Goal: Information Seeking & Learning: Learn about a topic

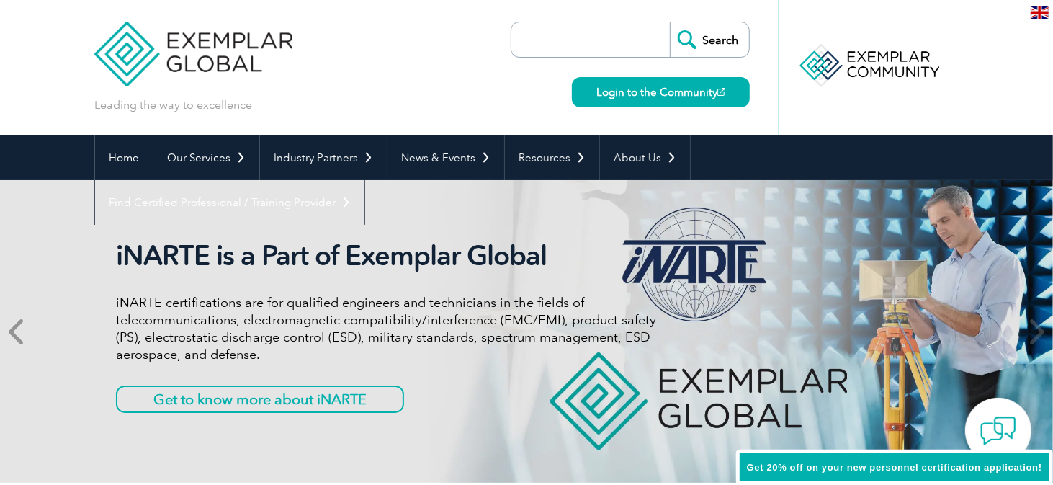
click at [12, 331] on icon at bounding box center [18, 331] width 18 height 0
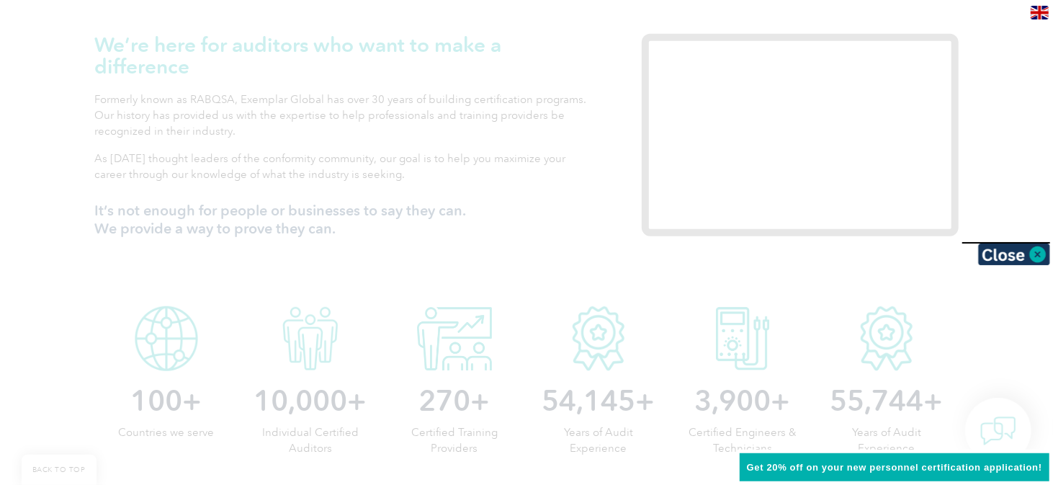
scroll to position [504, 0]
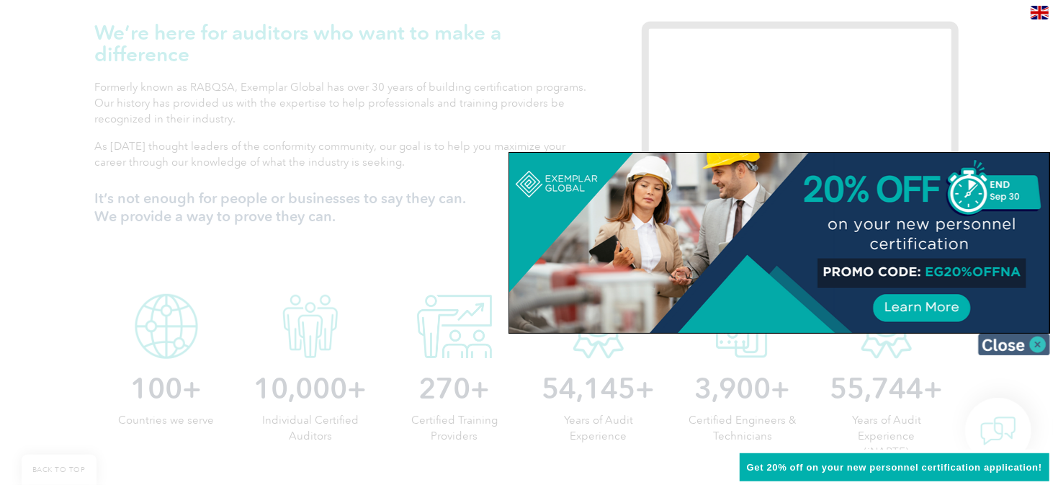
click at [1024, 348] on img at bounding box center [1014, 345] width 72 height 22
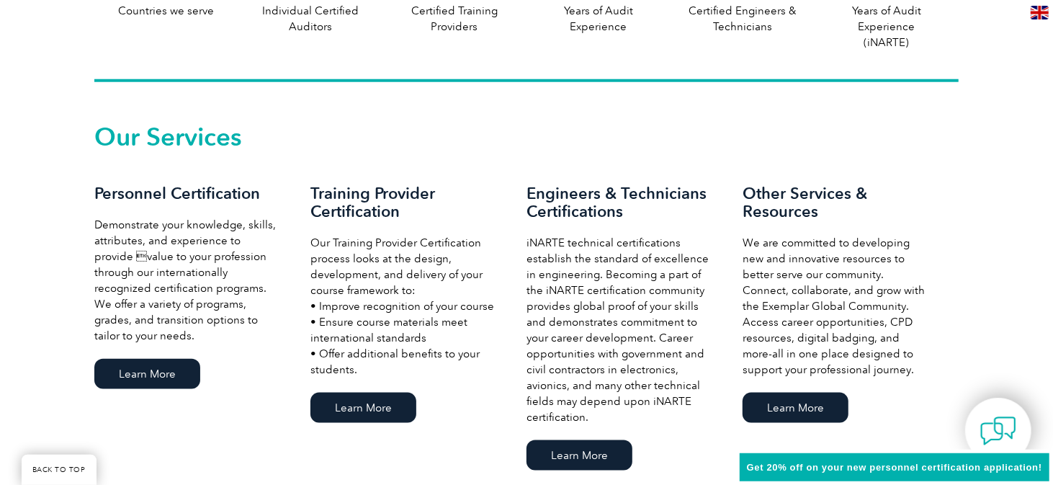
scroll to position [937, 0]
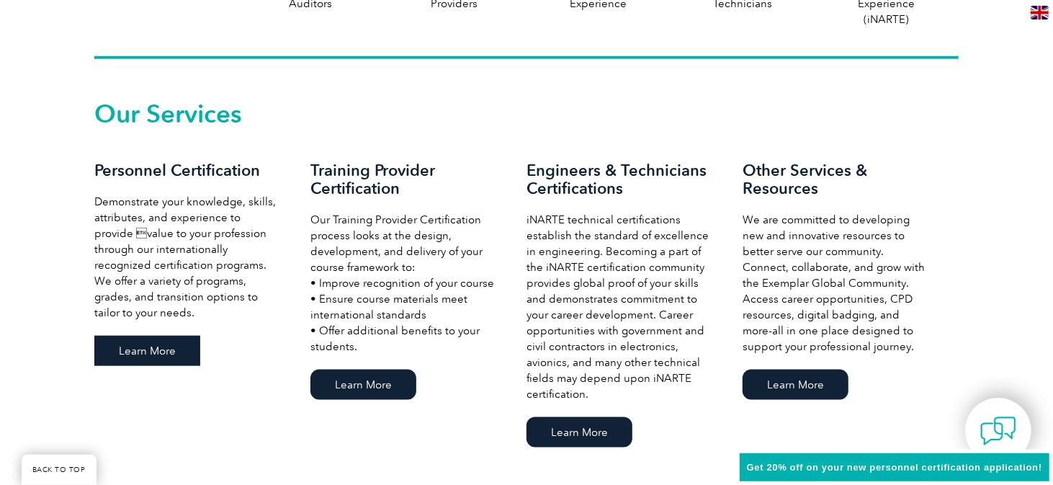
click at [159, 352] on link "Learn More" at bounding box center [147, 351] width 106 height 30
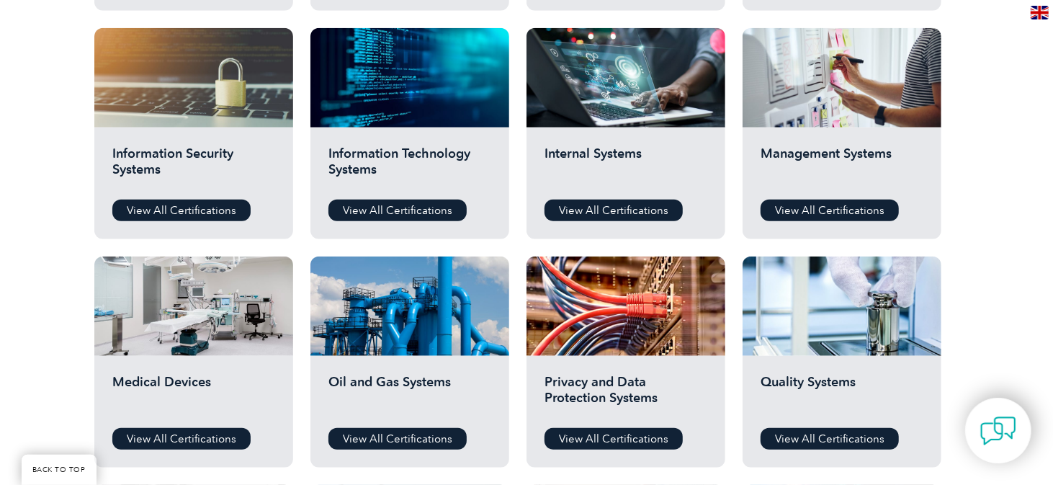
scroll to position [721, 0]
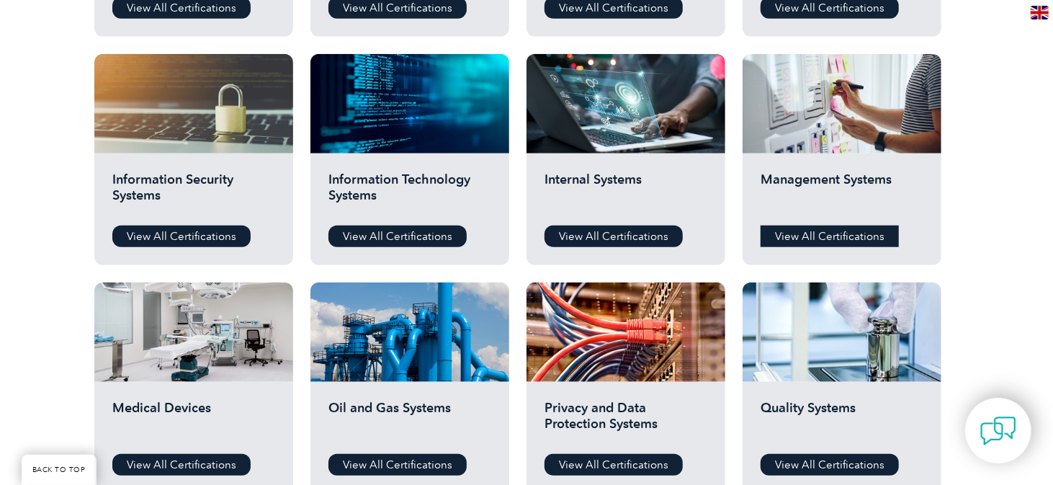
click at [861, 238] on link "View All Certifications" at bounding box center [830, 237] width 138 height 22
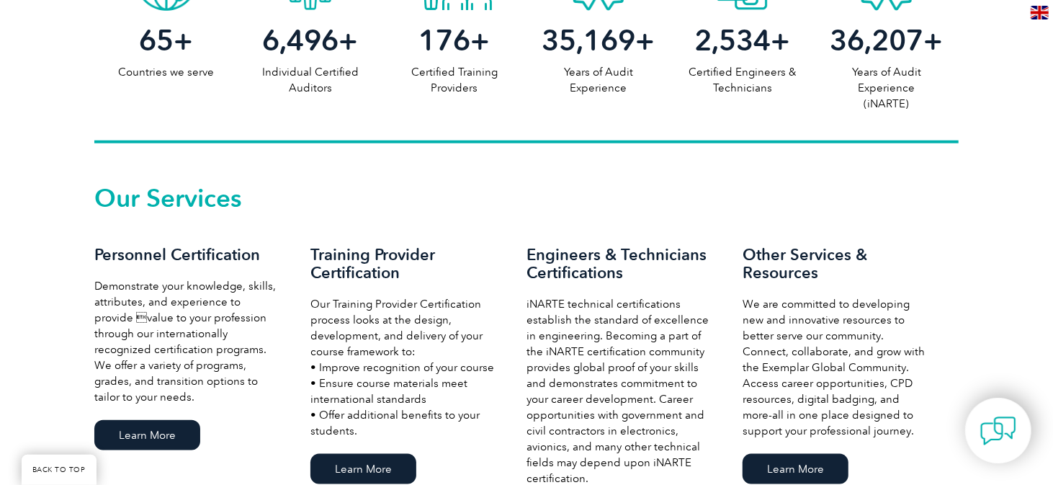
scroll to position [1009, 0]
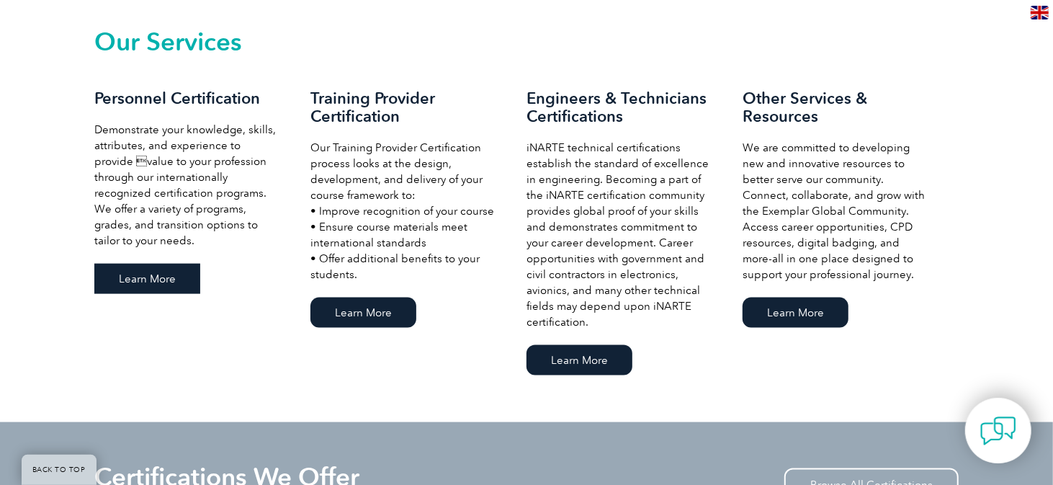
click at [136, 292] on link "Learn More" at bounding box center [147, 279] width 106 height 30
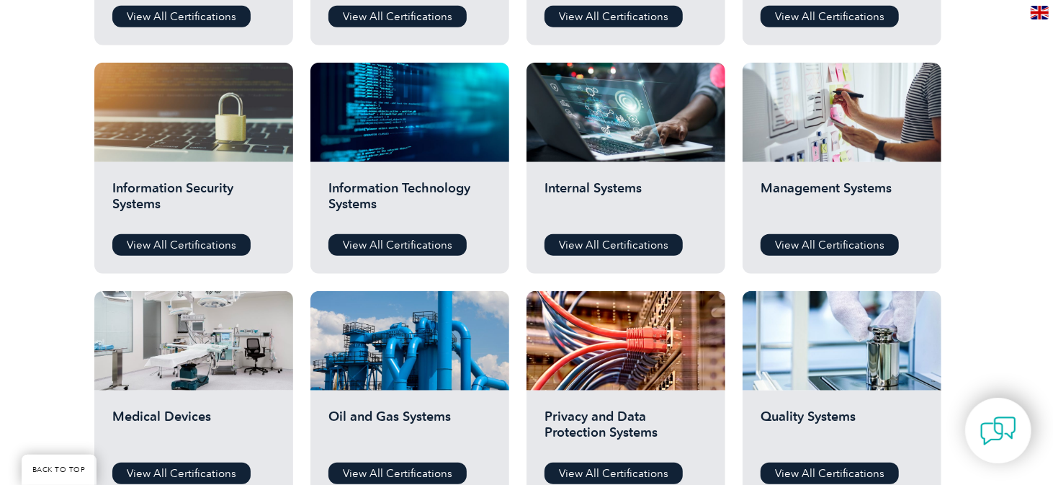
scroll to position [721, 0]
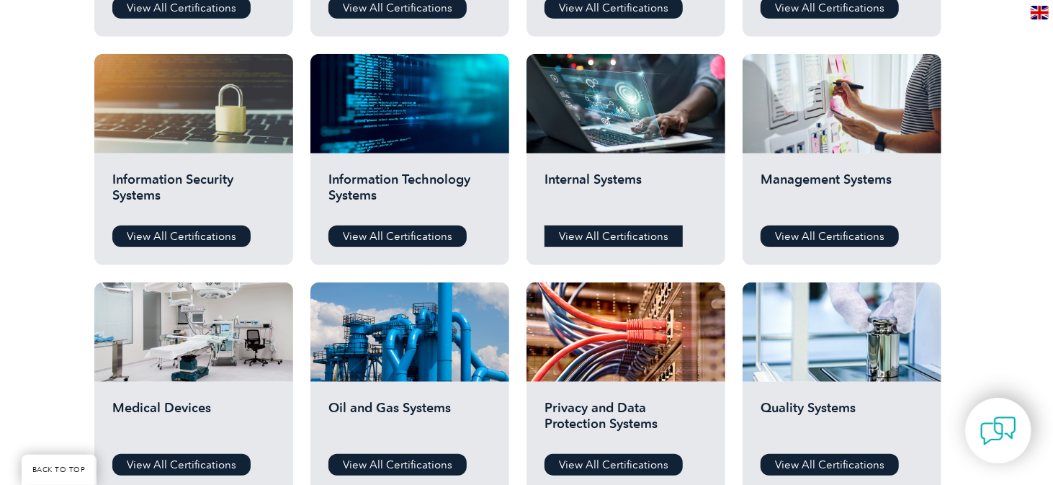
click at [638, 241] on link "View All Certifications" at bounding box center [614, 237] width 138 height 22
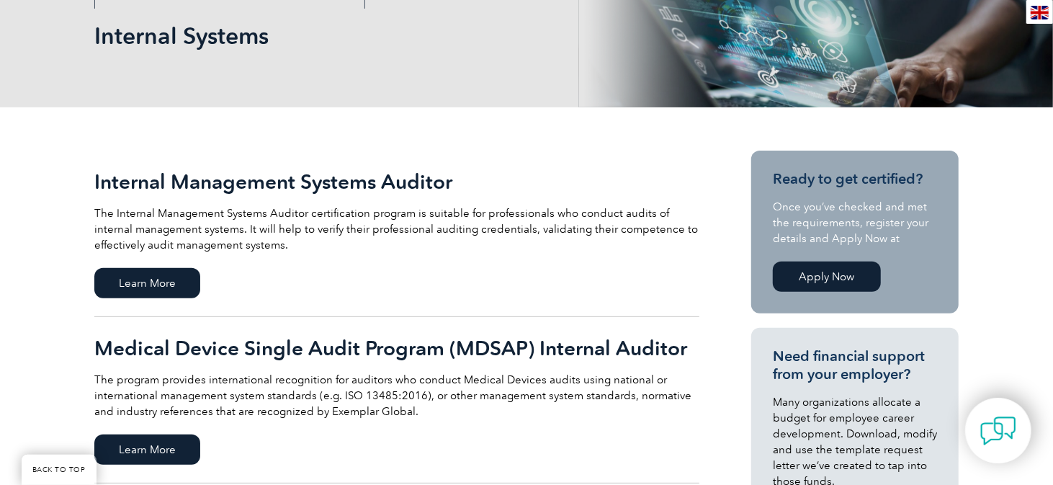
scroll to position [288, 0]
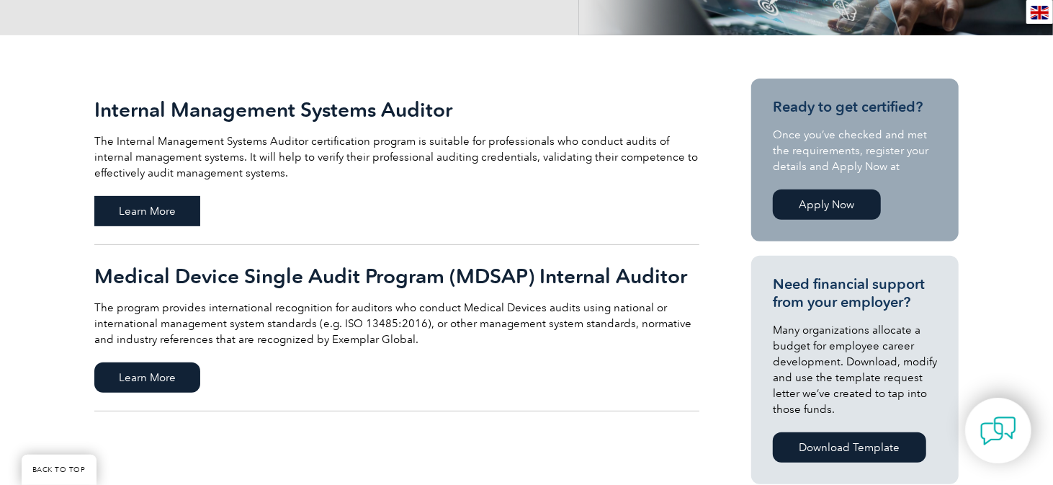
click at [153, 219] on span "Learn More" at bounding box center [147, 211] width 106 height 30
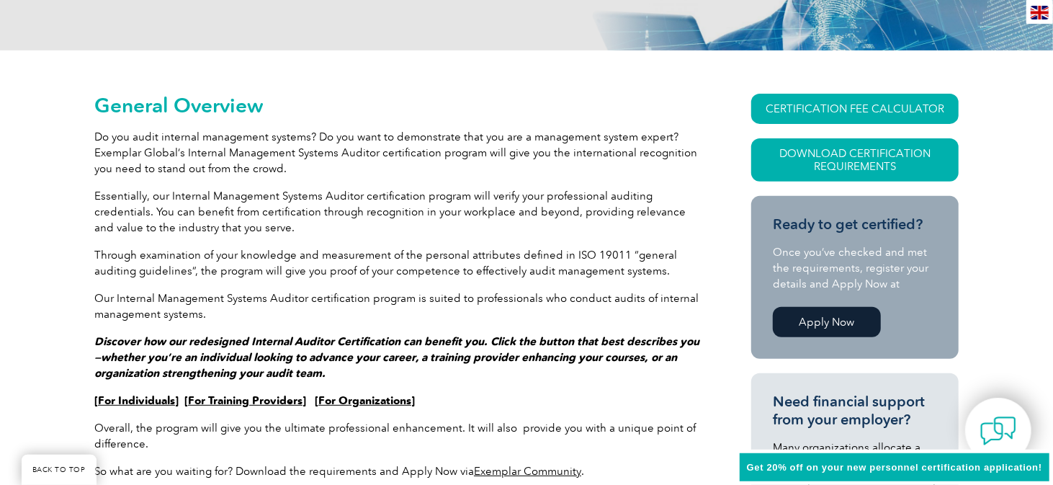
scroll to position [345, 0]
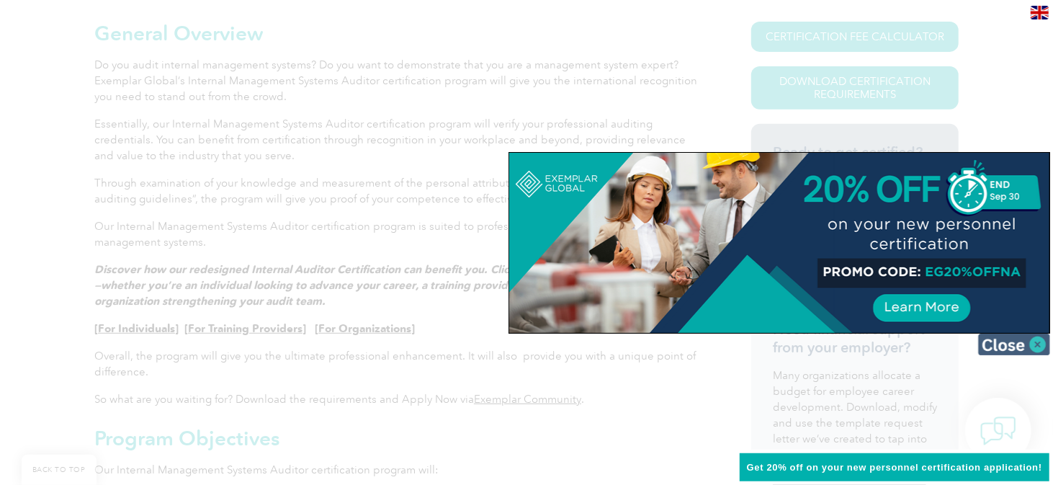
click at [1015, 342] on img at bounding box center [1014, 345] width 72 height 22
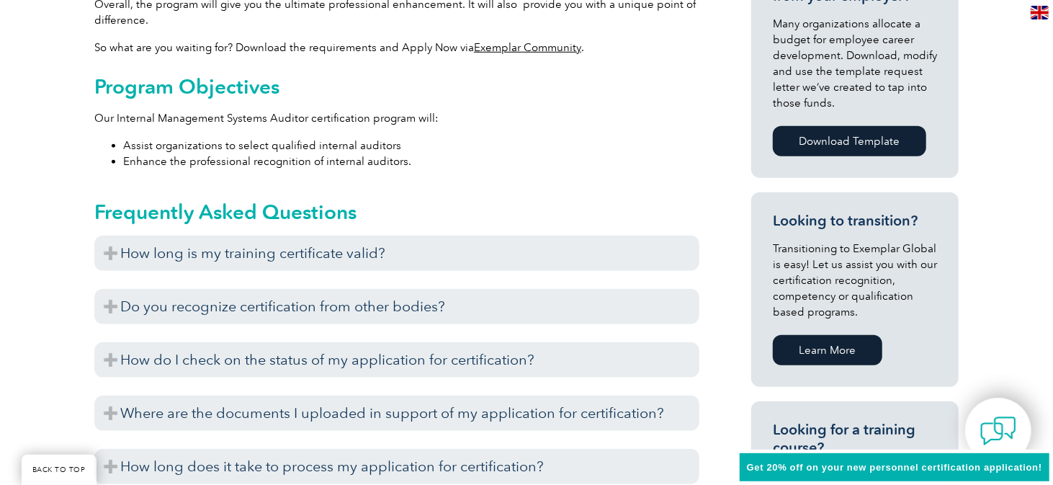
scroll to position [705, 0]
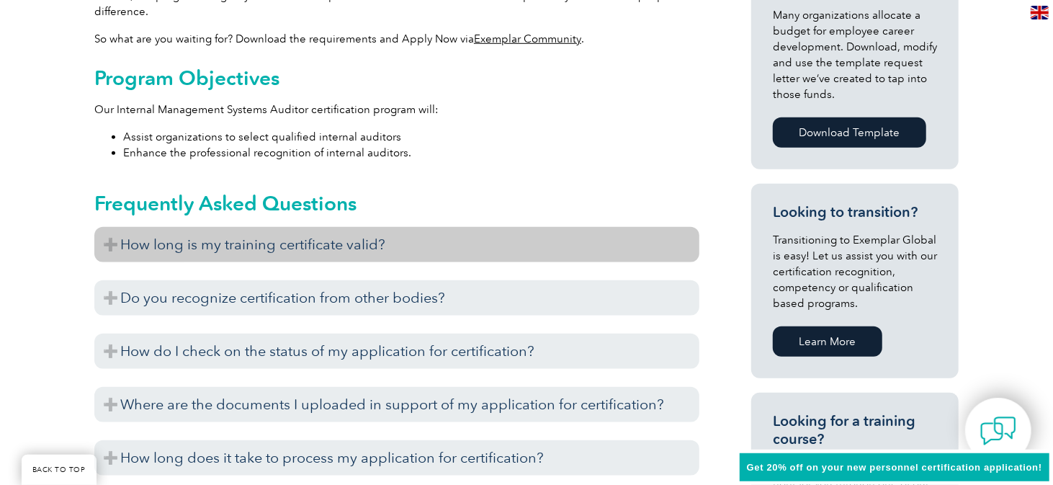
click at [110, 248] on h3 "How long is my training certificate valid?" at bounding box center [396, 244] width 605 height 35
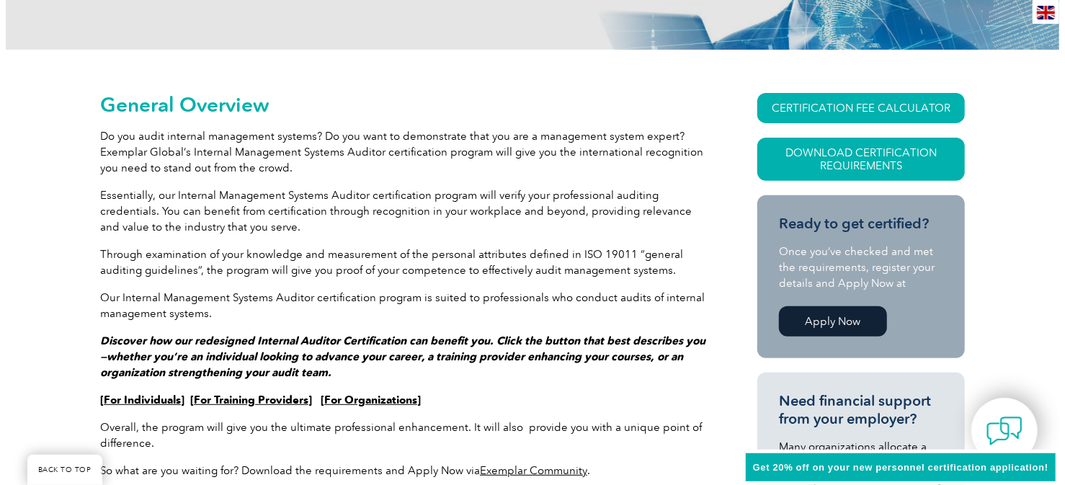
scroll to position [273, 0]
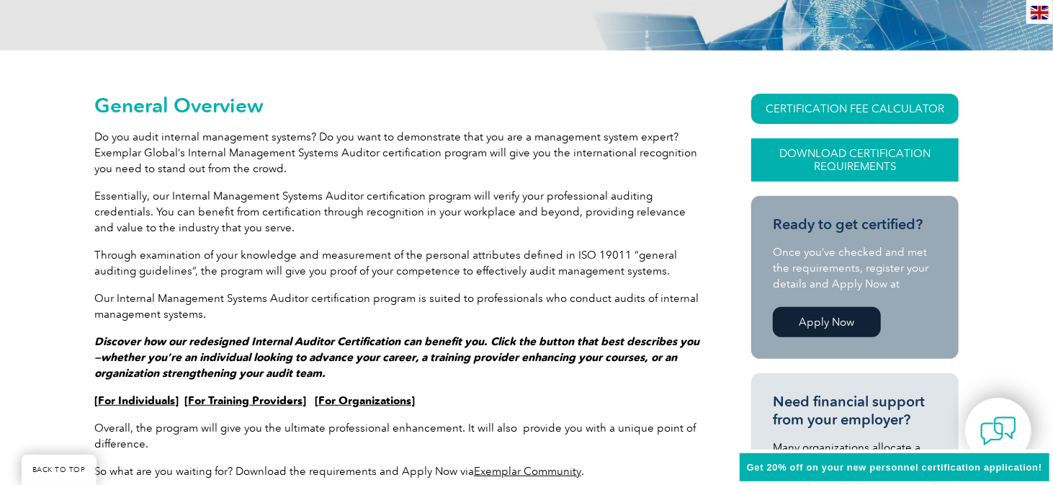
click at [867, 159] on link "Download Certification Requirements" at bounding box center [855, 159] width 208 height 43
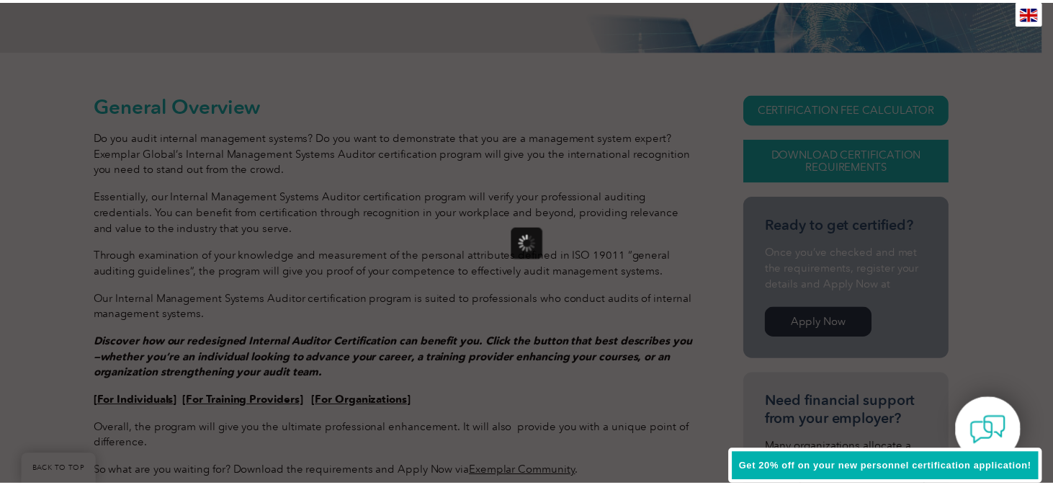
scroll to position [0, 0]
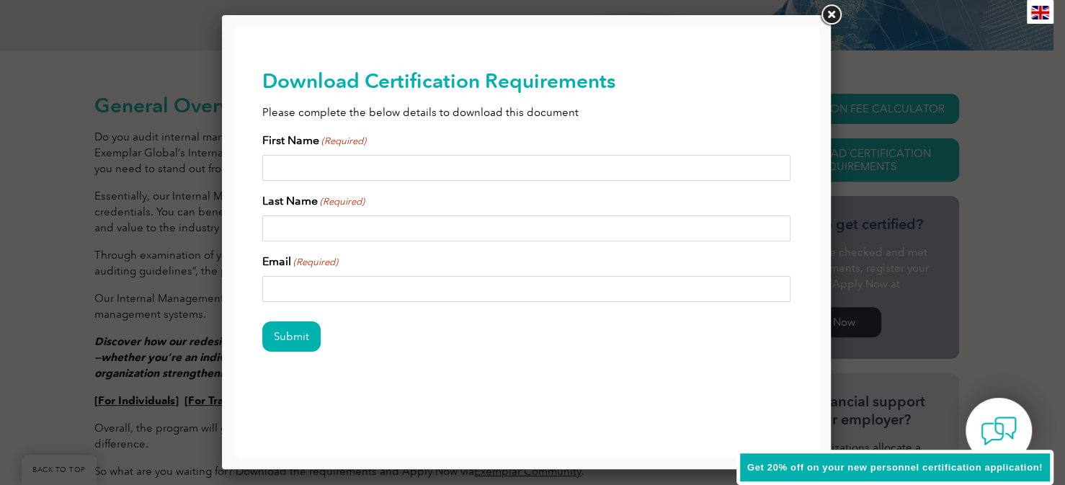
click at [832, 21] on link at bounding box center [831, 15] width 26 height 26
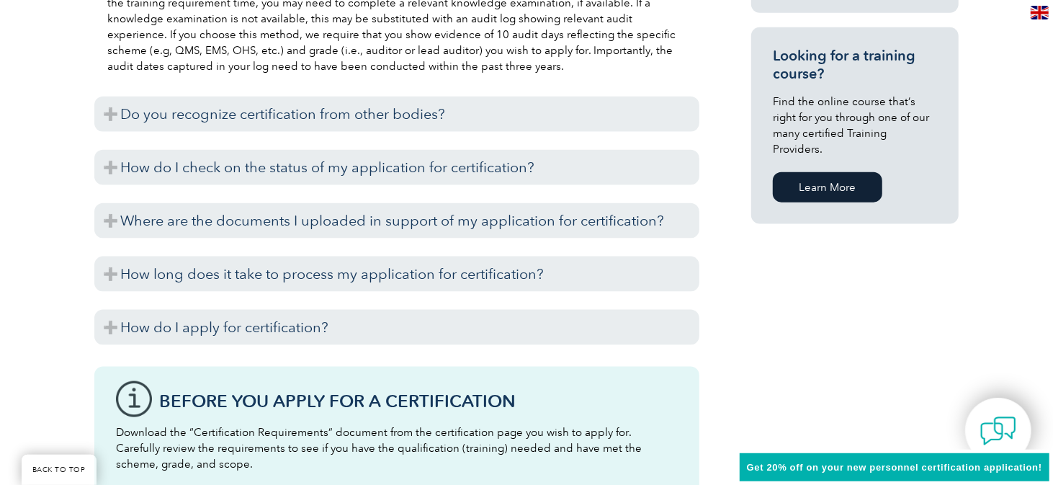
scroll to position [1066, 0]
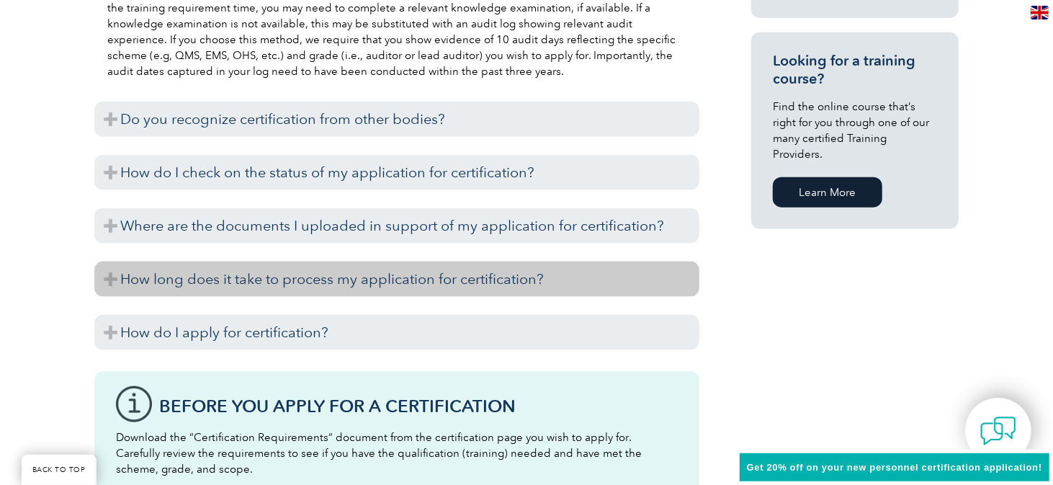
click at [110, 280] on h3 "How long does it take to process my application for certification?" at bounding box center [396, 279] width 605 height 35
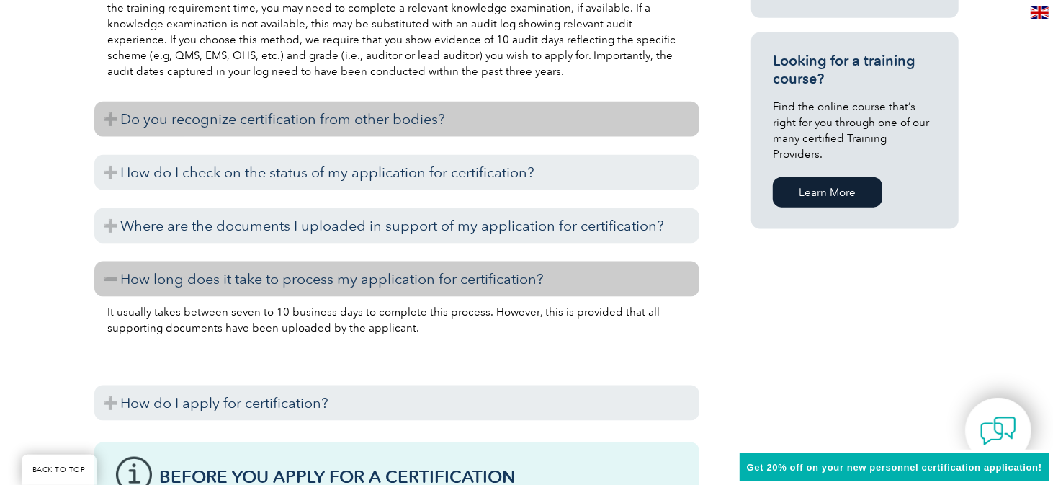
click at [105, 125] on h3 "Do you recognize certification from other bodies?" at bounding box center [396, 119] width 605 height 35
